Goal: Task Accomplishment & Management: Manage account settings

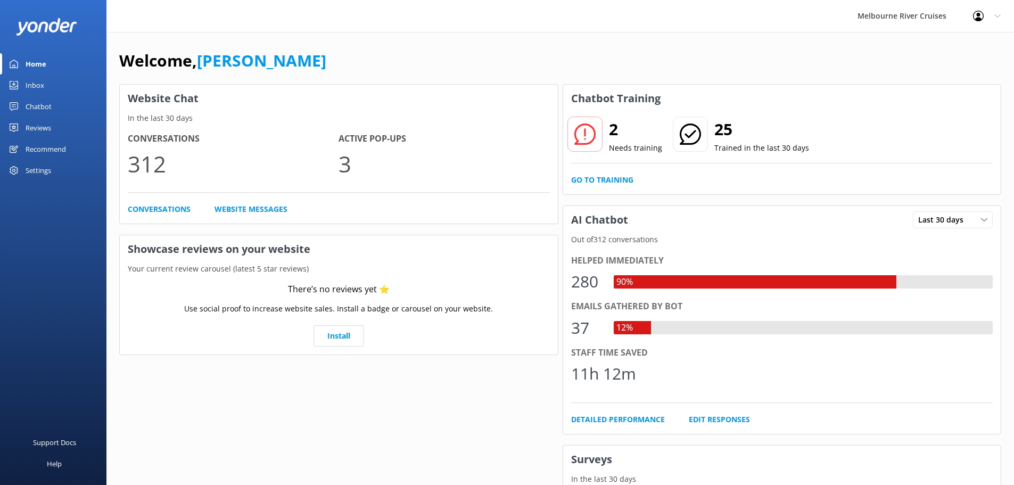
click at [32, 83] on div "Inbox" at bounding box center [35, 85] width 19 height 21
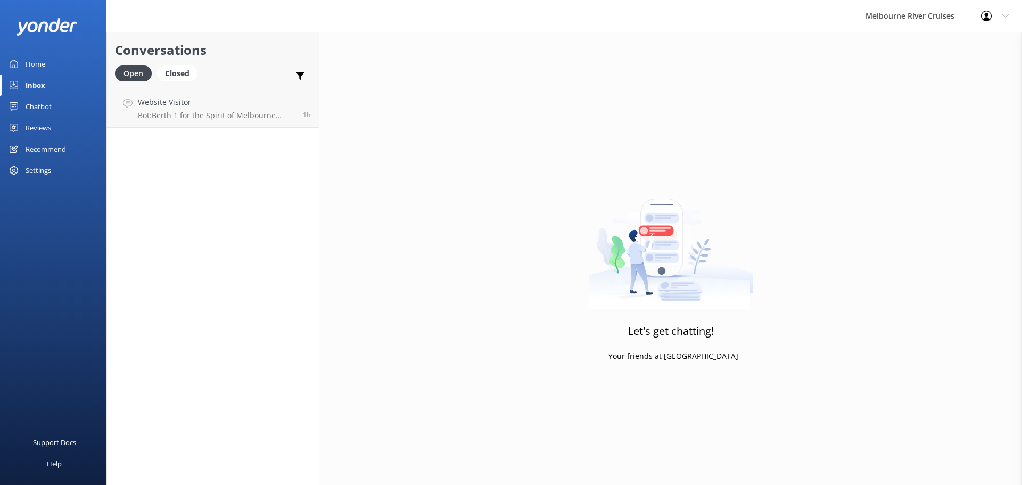
click at [36, 109] on div "Chatbot" at bounding box center [39, 106] width 26 height 21
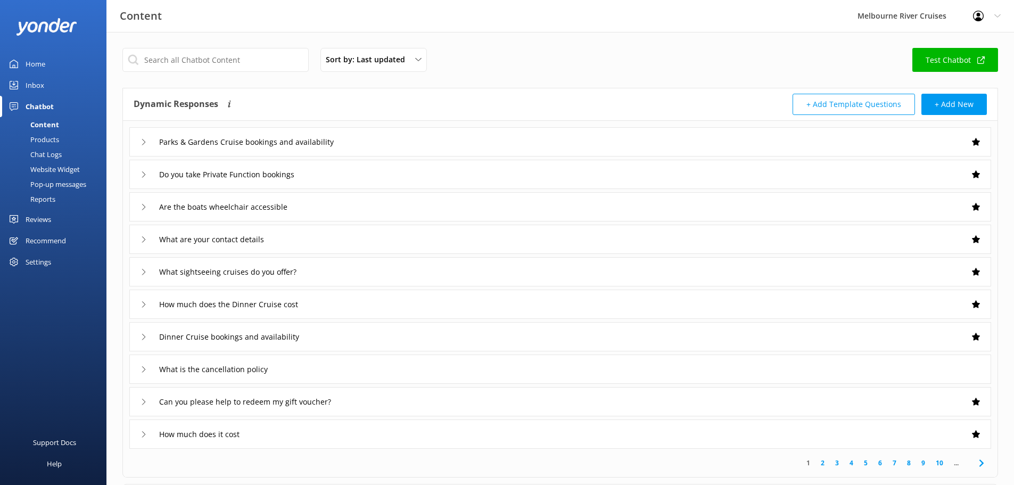
click at [71, 180] on div "Pop-up messages" at bounding box center [46, 184] width 80 height 15
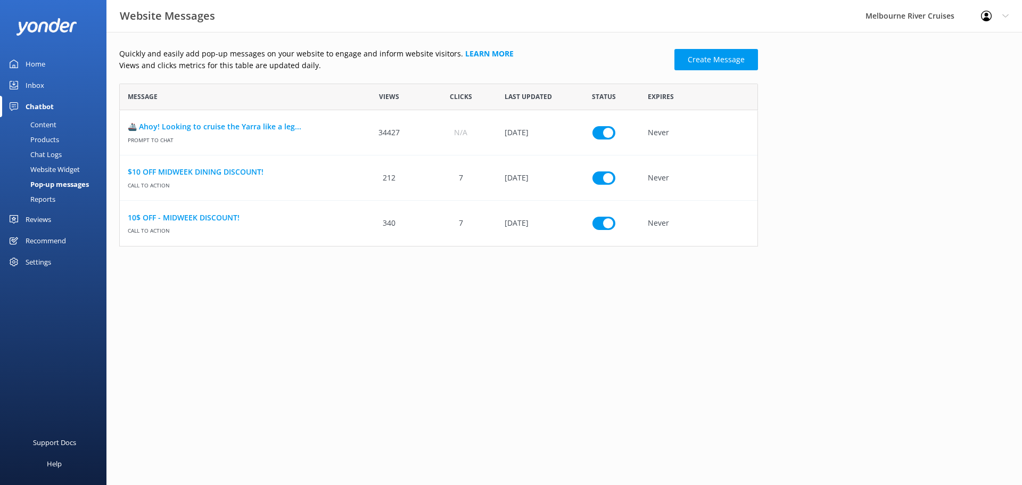
scroll to position [155, 631]
click at [739, 132] on icon "row" at bounding box center [738, 132] width 8 height 8
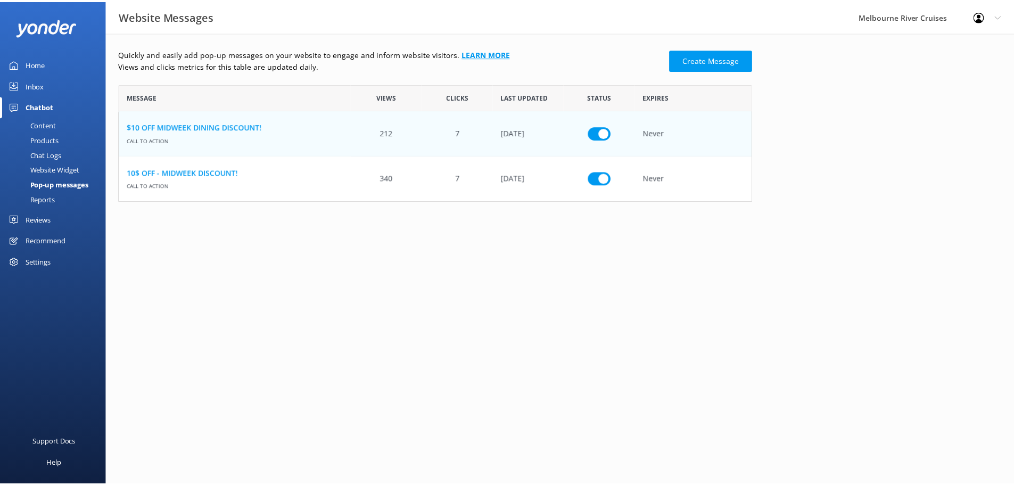
scroll to position [110, 631]
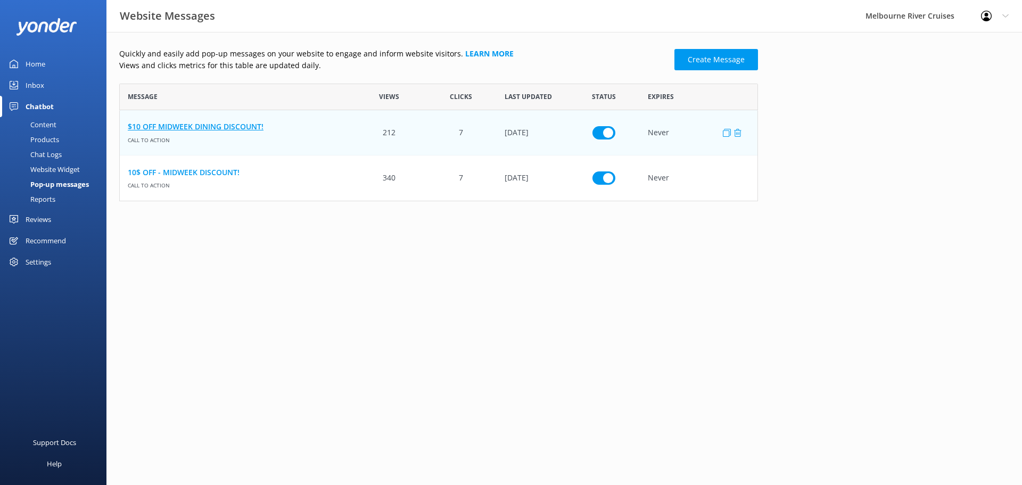
click at [244, 125] on link "$10 OFF MIDWEEK DINING DISCOUNT!" at bounding box center [237, 127] width 218 height 12
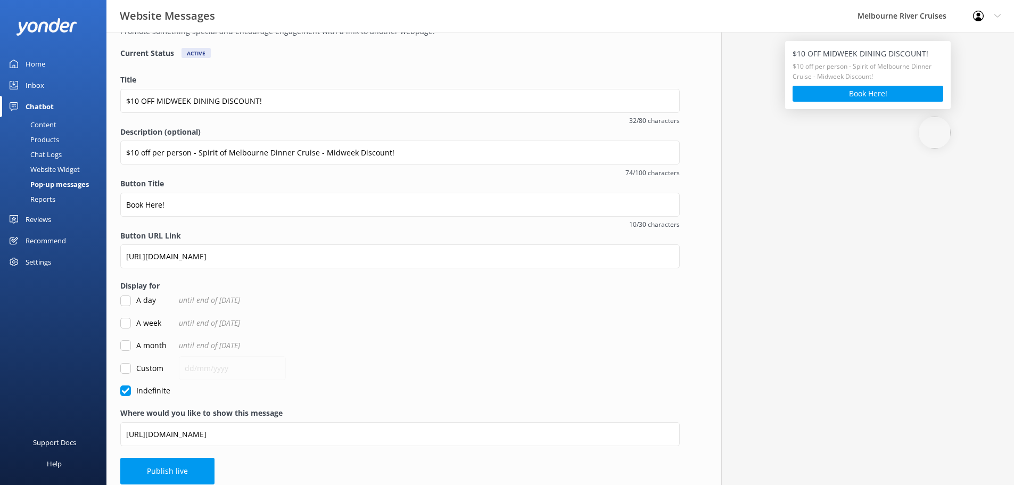
scroll to position [76, 0]
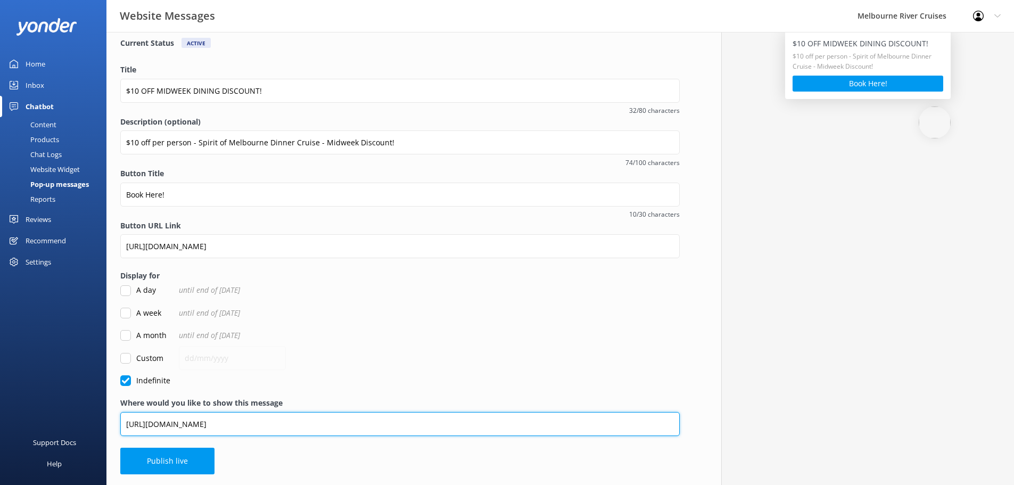
drag, startPoint x: 335, startPoint y: 425, endPoint x: 178, endPoint y: 428, distance: 156.5
click at [77, 426] on div "Website Messages Melbourne River Cruises Profile Settings Logout Home Inbox Cha…" at bounding box center [507, 220] width 1014 height 529
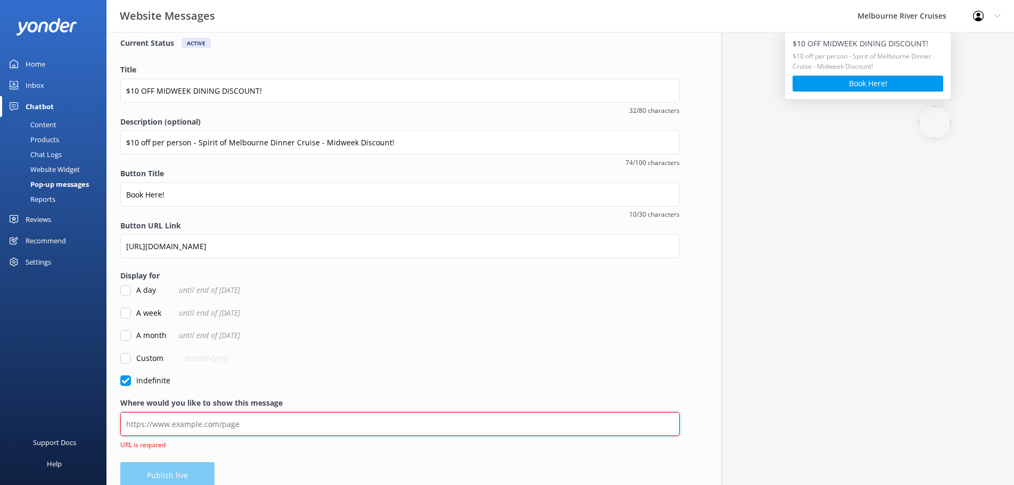
click at [304, 430] on input "Where would you like to show this message" at bounding box center [400, 424] width 560 height 24
paste input "https://www.melbcruises.com.au/"
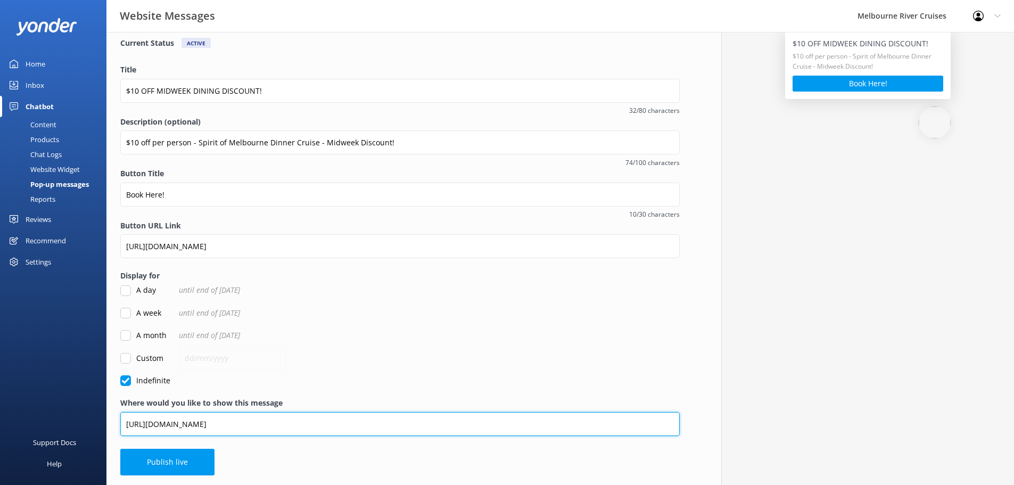
type input "https://www.melbcruises.com.au/"
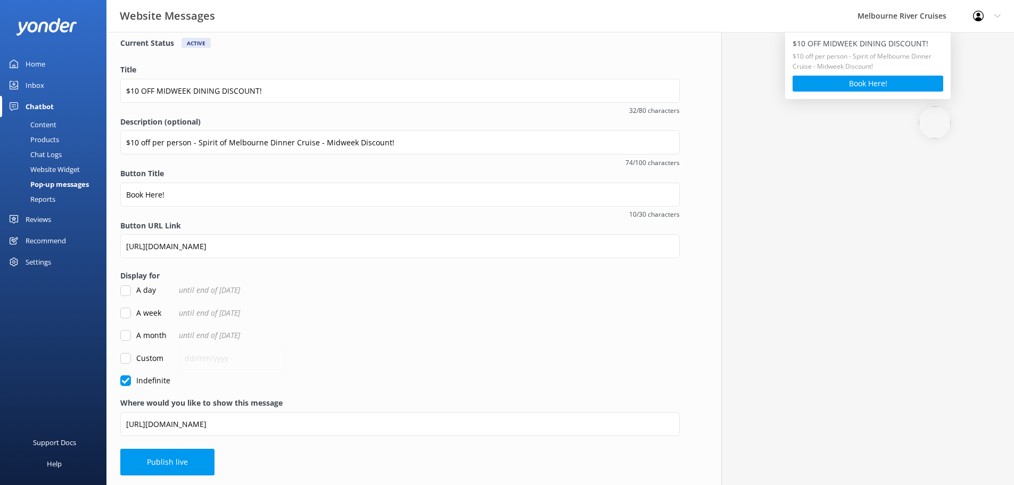
click at [385, 358] on div "Custom" at bounding box center [400, 358] width 560 height 12
click at [158, 461] on button "Publish live" at bounding box center [167, 462] width 94 height 27
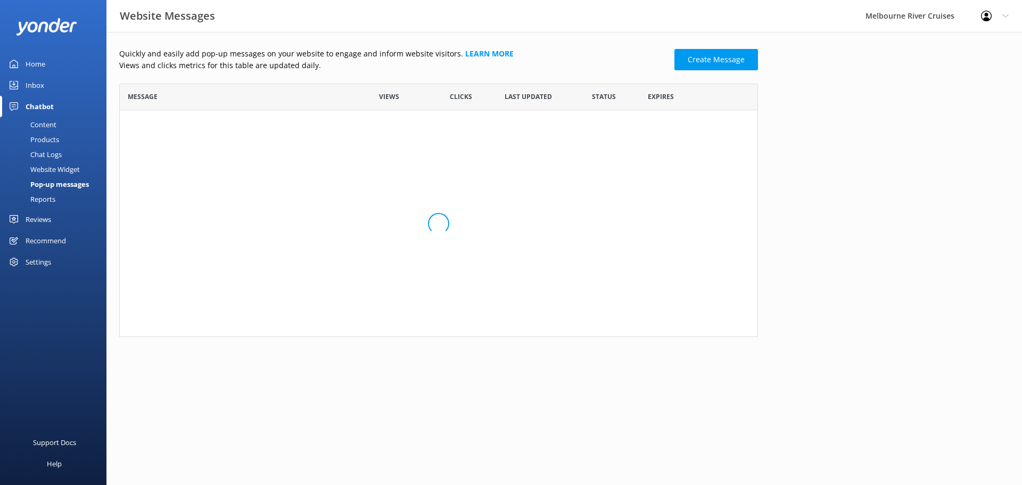
scroll to position [110, 631]
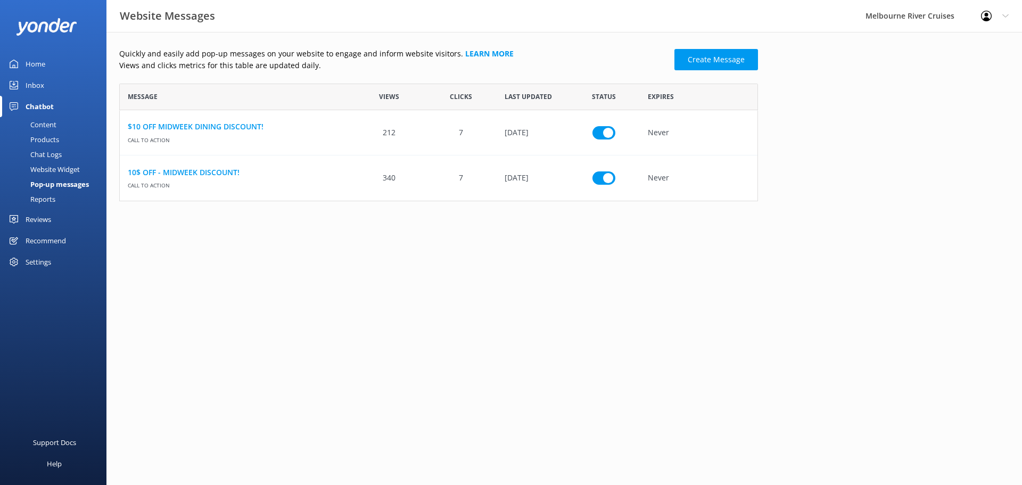
click at [35, 84] on div "Inbox" at bounding box center [35, 85] width 19 height 21
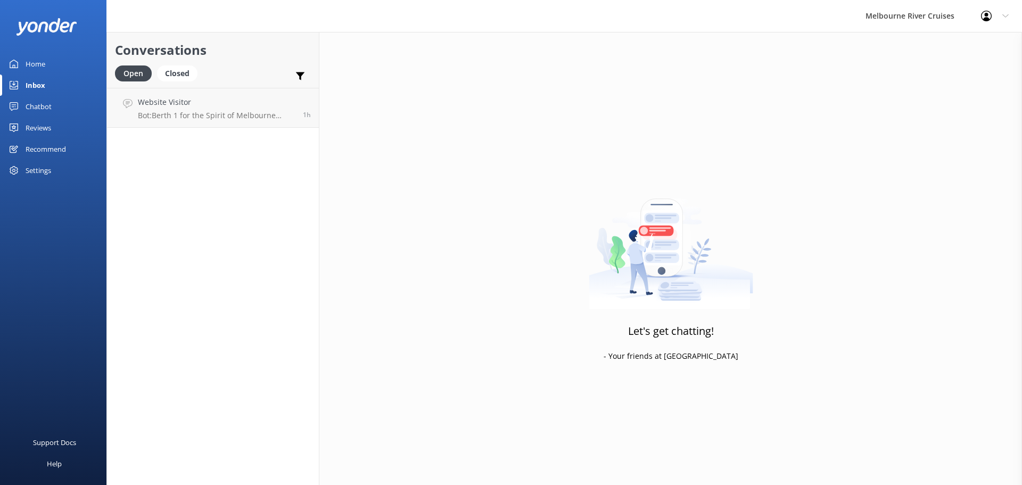
click at [42, 103] on div "Chatbot" at bounding box center [39, 106] width 26 height 21
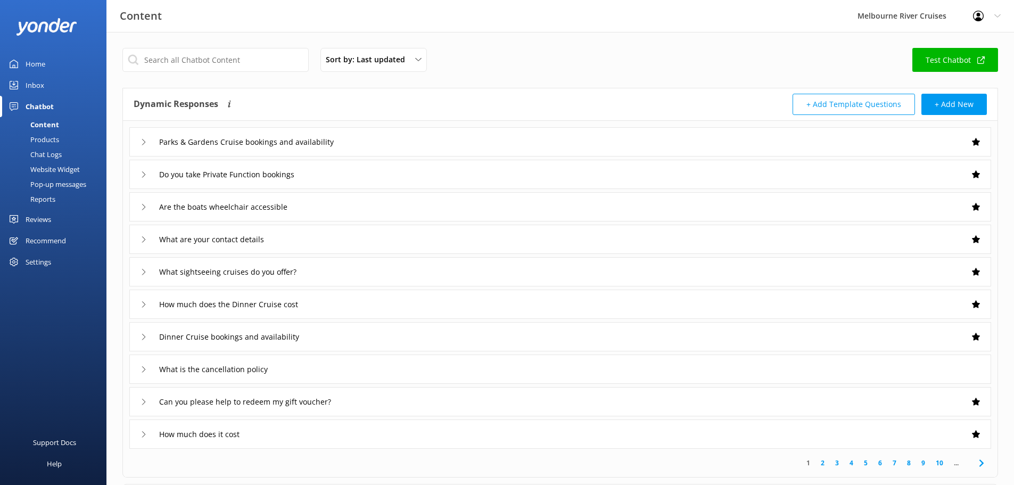
click at [30, 60] on div "Home" at bounding box center [36, 63] width 20 height 21
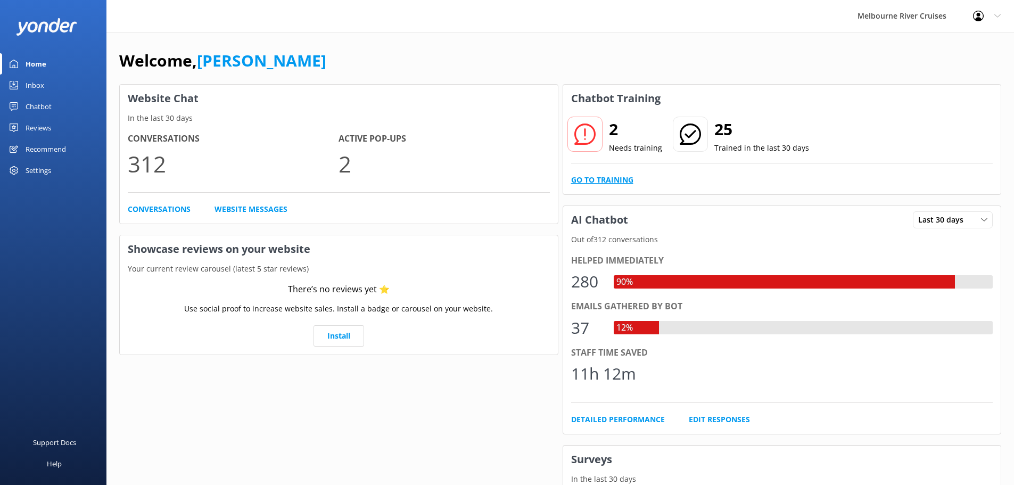
click at [612, 183] on link "Go to Training" at bounding box center [602, 180] width 62 height 12
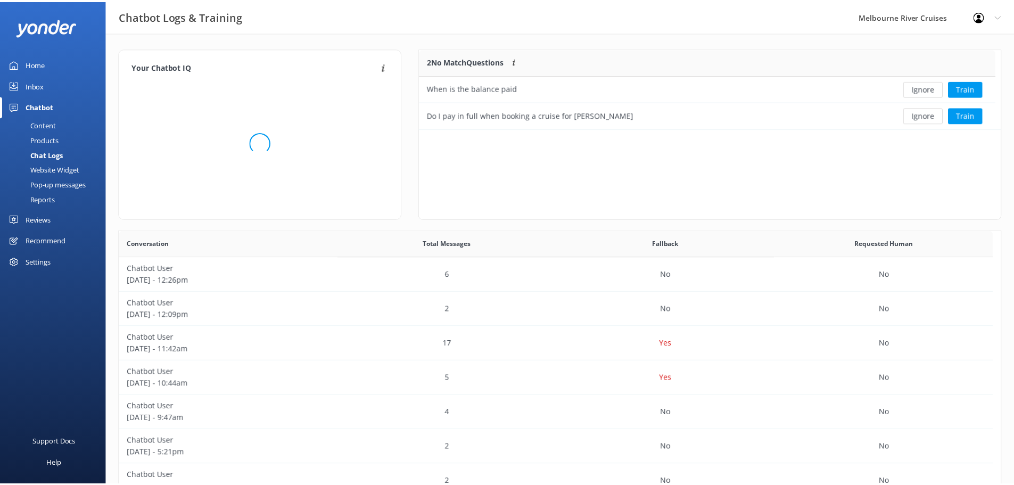
scroll to position [72, 573]
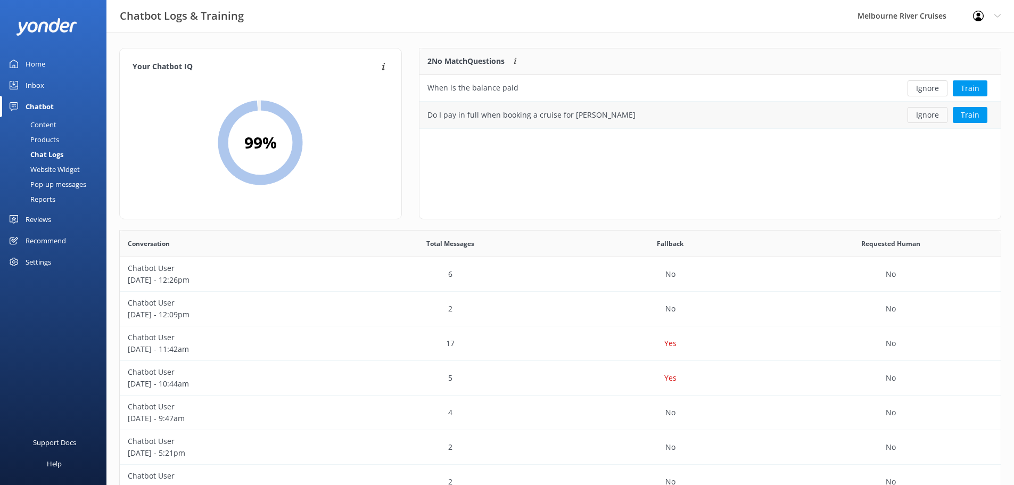
click at [926, 114] on button "Ignore" at bounding box center [928, 115] width 40 height 16
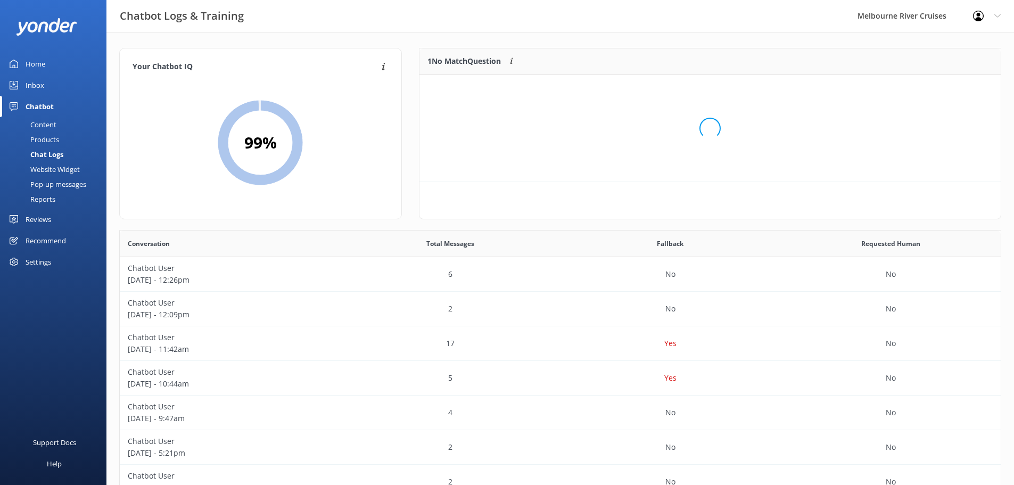
scroll to position [46, 573]
click at [930, 88] on button "Ignore" at bounding box center [928, 88] width 40 height 16
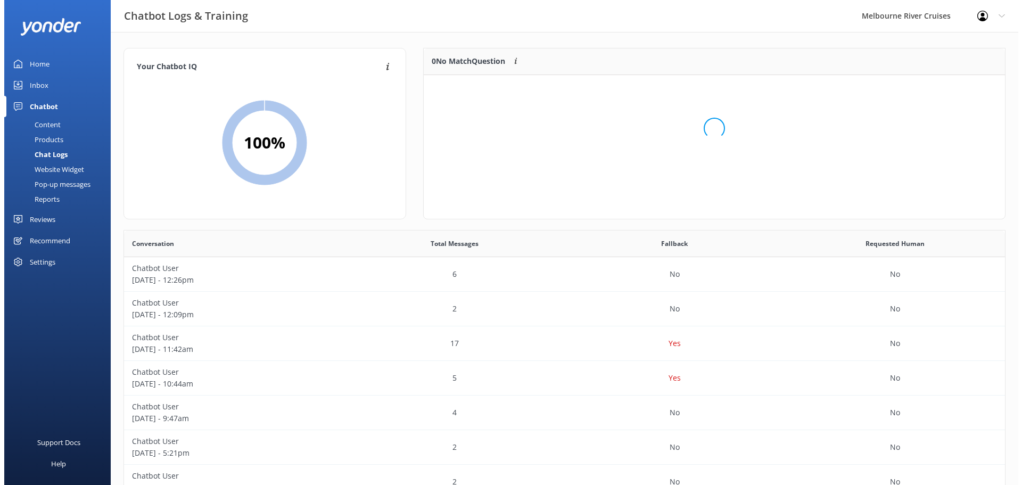
scroll to position [125, 573]
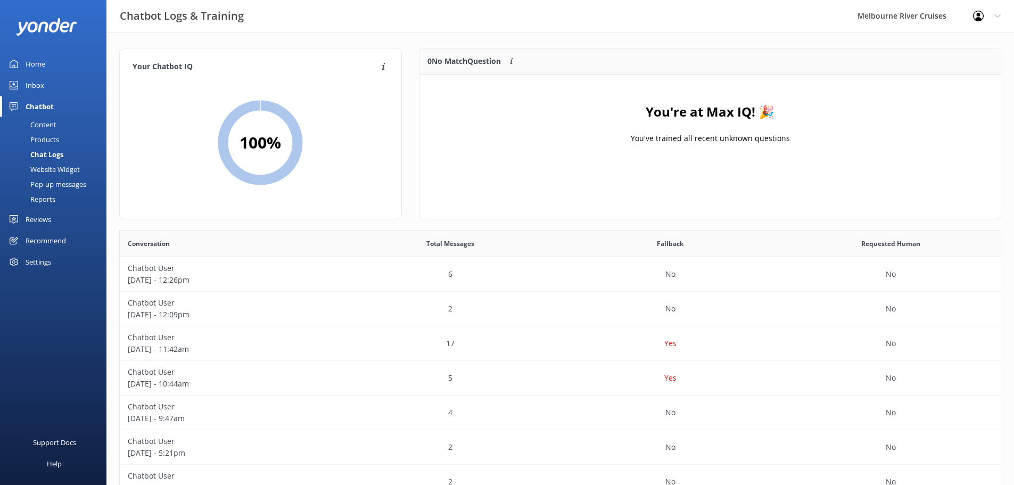
click at [43, 85] on div "Inbox" at bounding box center [35, 85] width 19 height 21
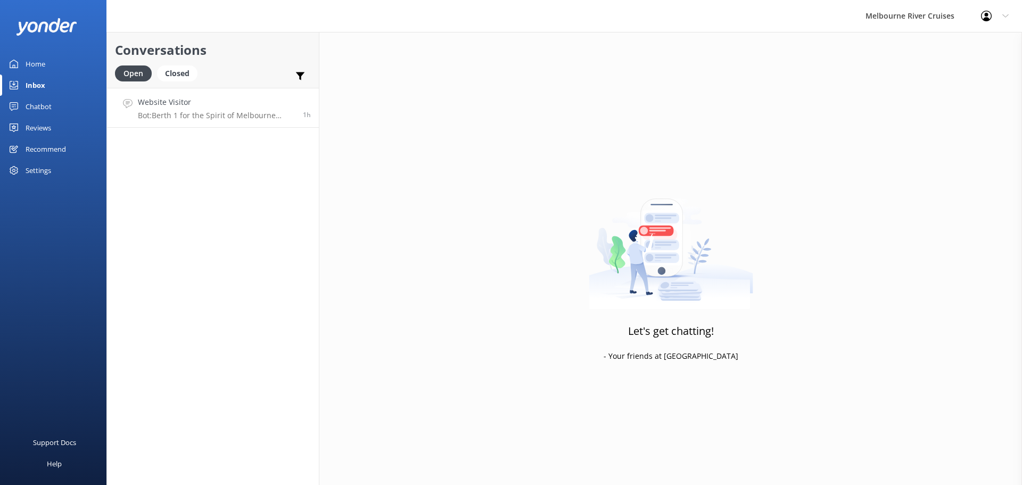
click at [158, 108] on h4 "Website Visitor" at bounding box center [216, 102] width 157 height 12
